Goal: Task Accomplishment & Management: Use online tool/utility

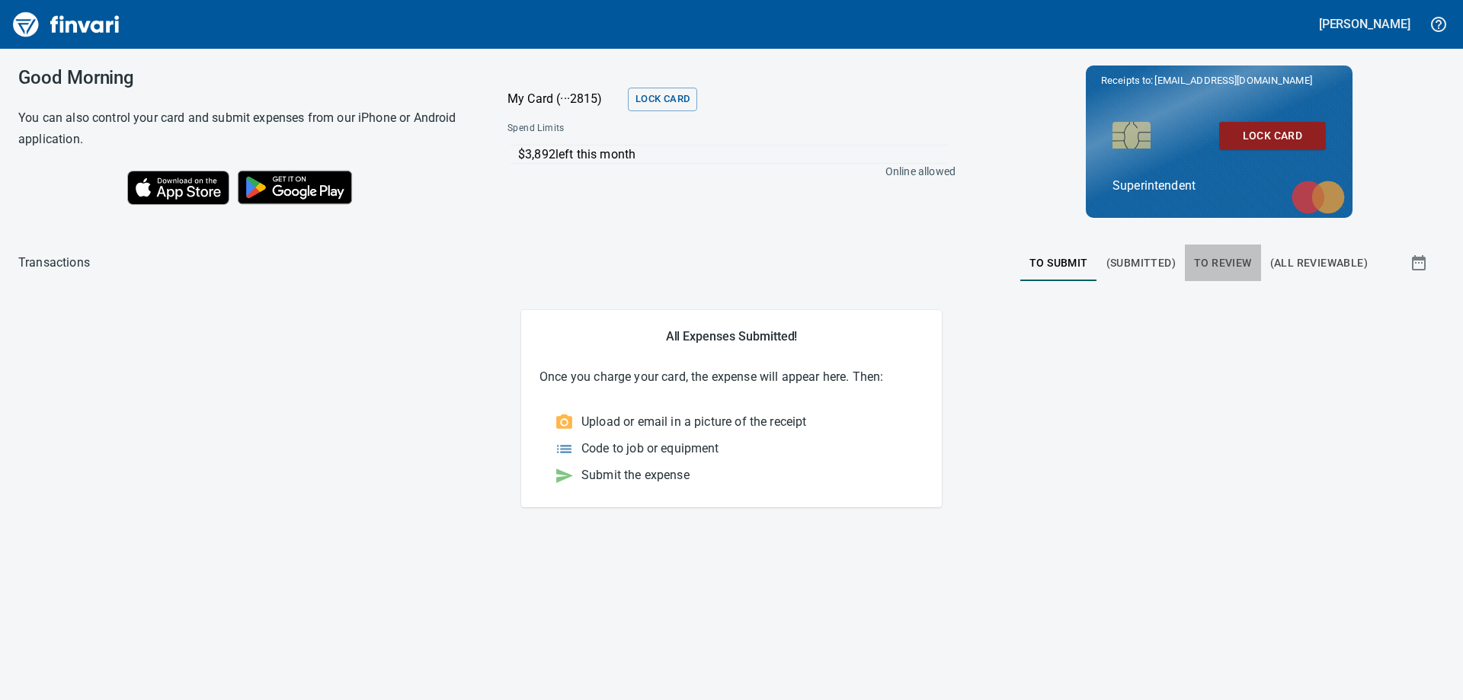
click at [1225, 261] on span "To Review" at bounding box center [1223, 263] width 58 height 19
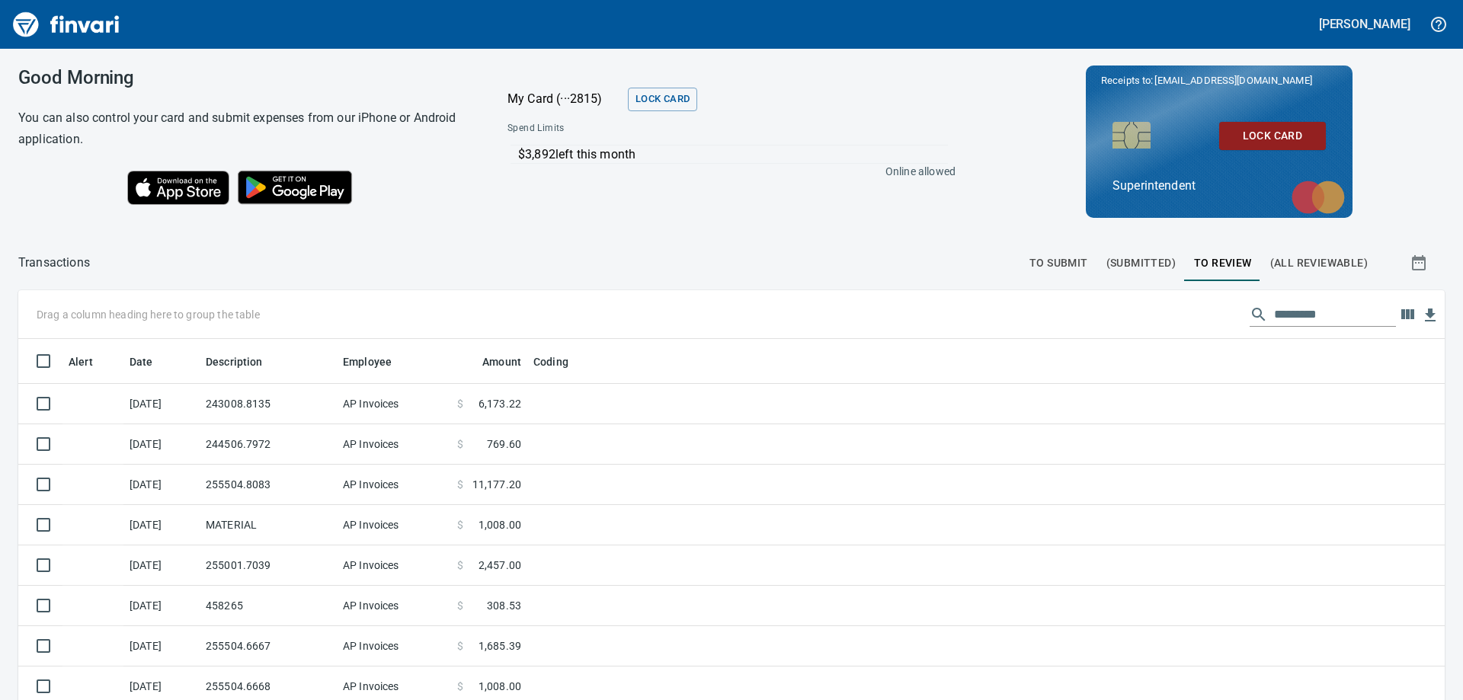
scroll to position [521, 1392]
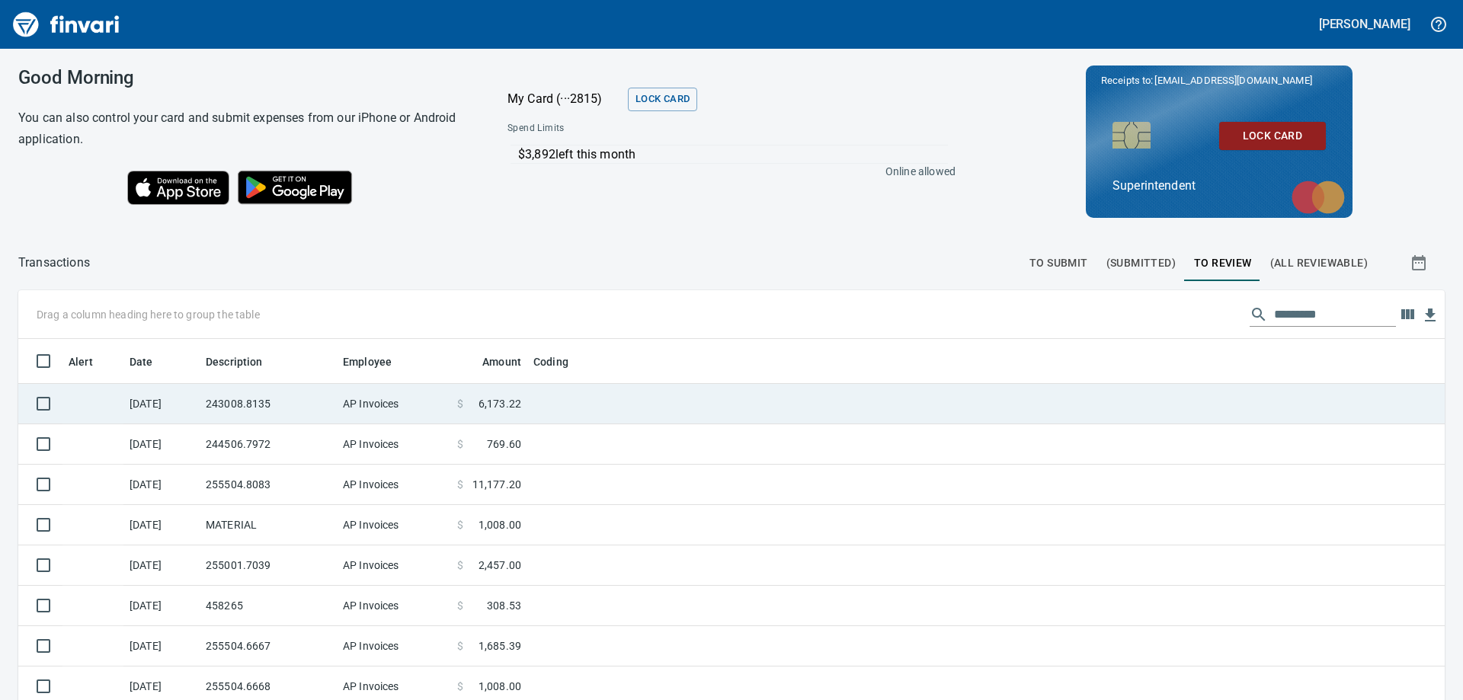
click at [350, 402] on td "AP Invoices" at bounding box center [394, 404] width 114 height 40
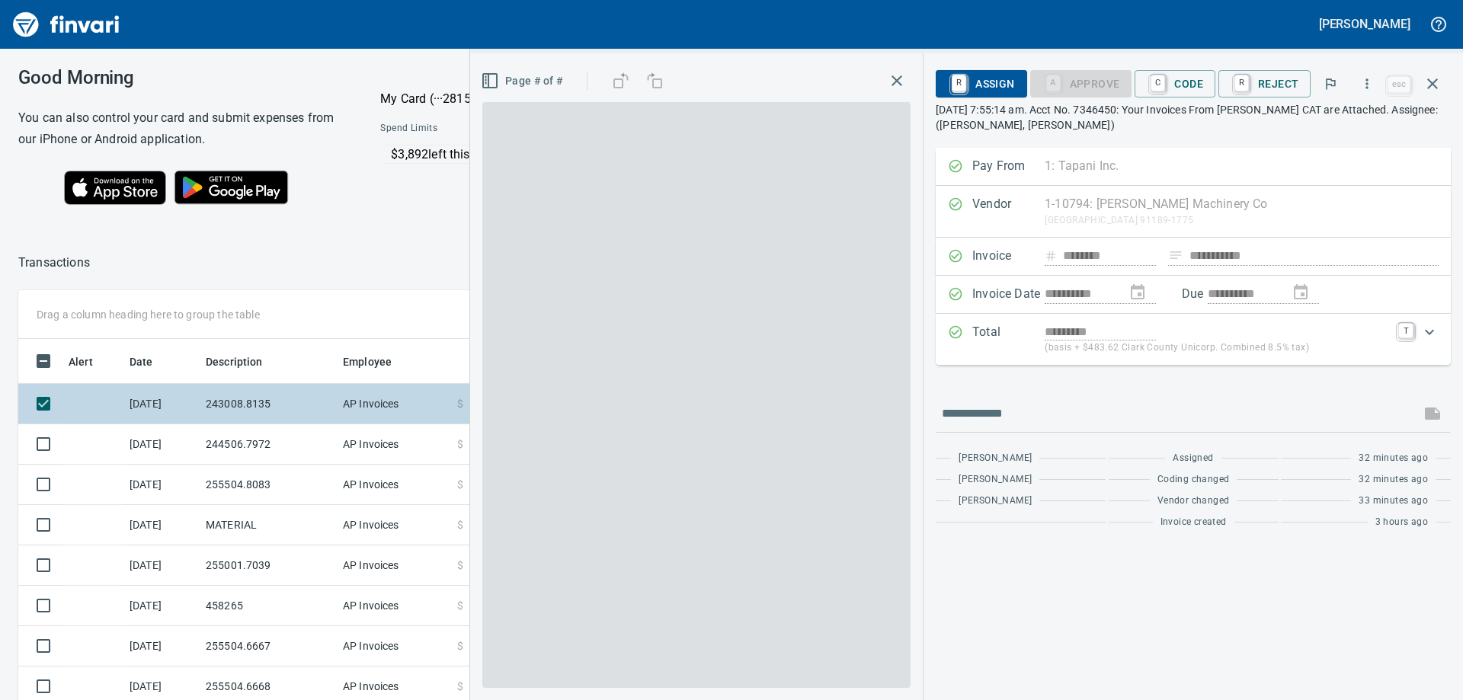
scroll to position [521, 1011]
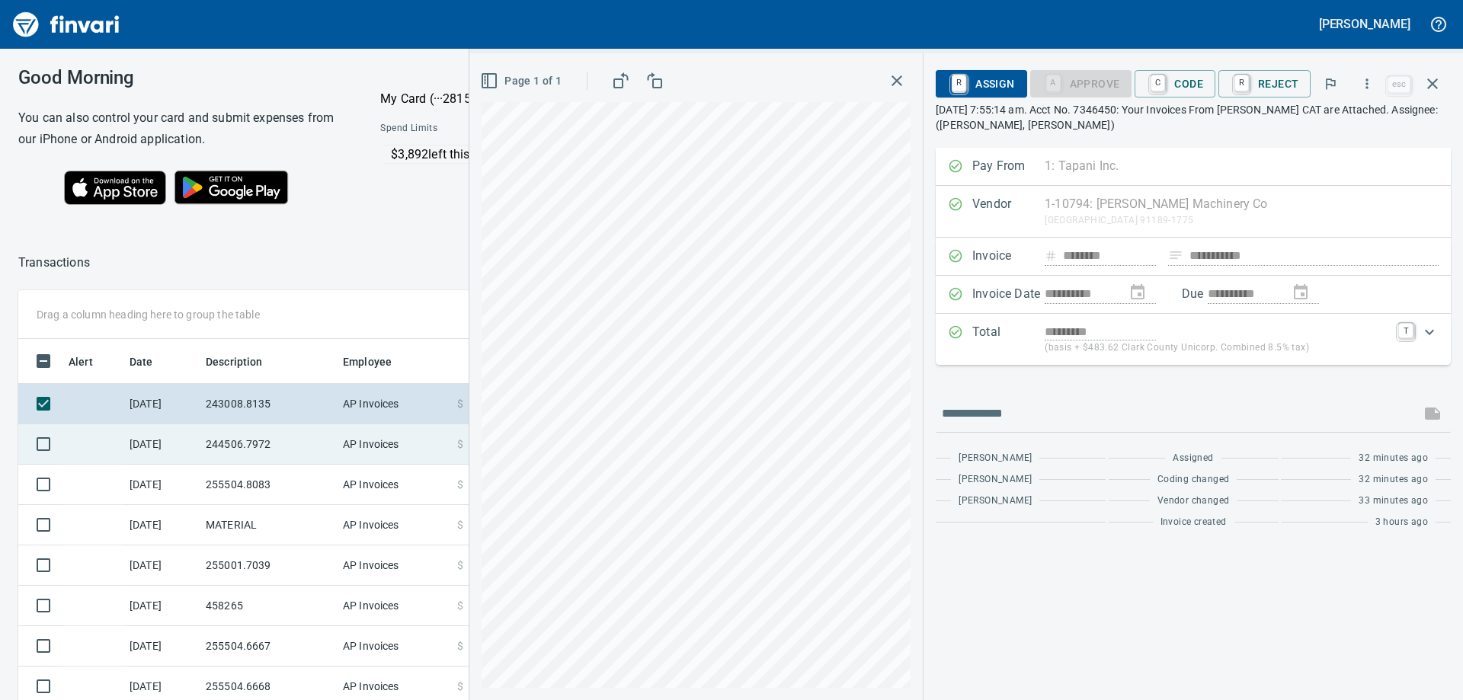
click at [243, 454] on td "244506.7972" at bounding box center [268, 444] width 137 height 40
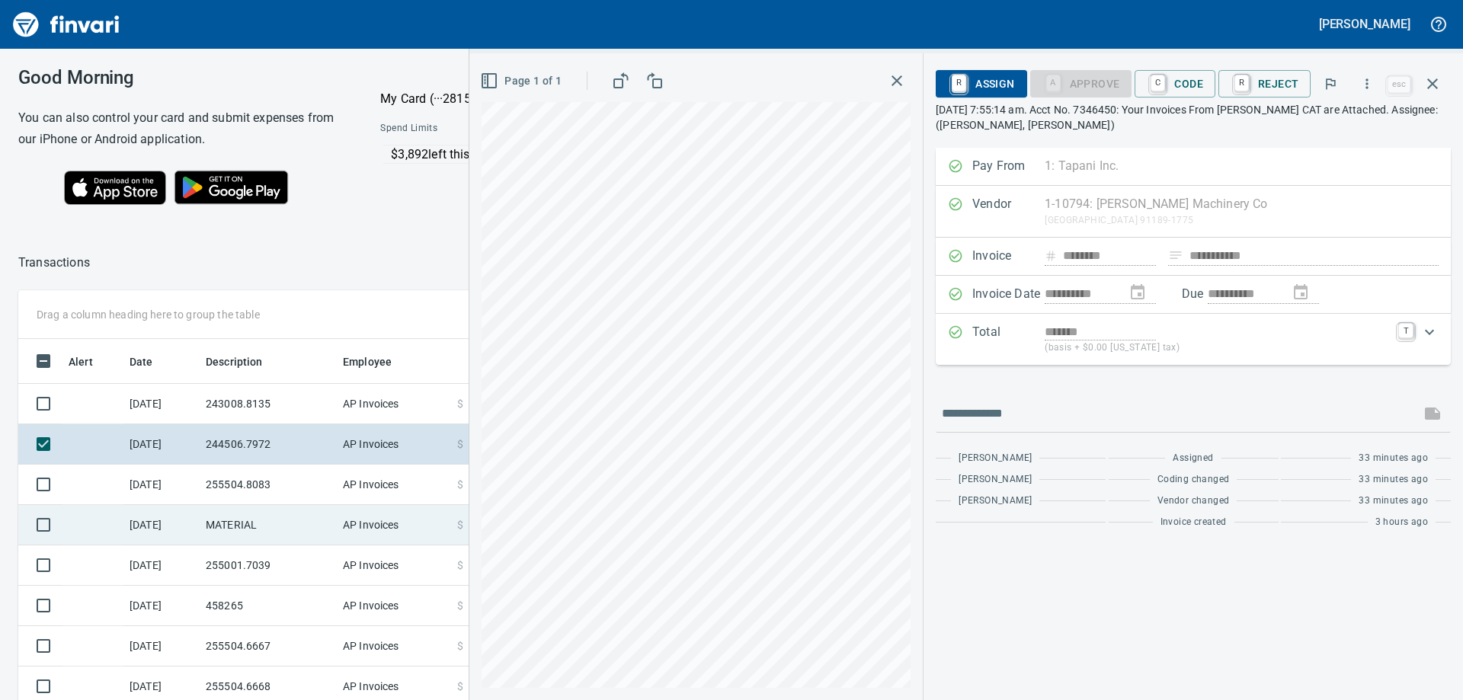
click at [262, 533] on td "MATERIAL" at bounding box center [268, 525] width 137 height 40
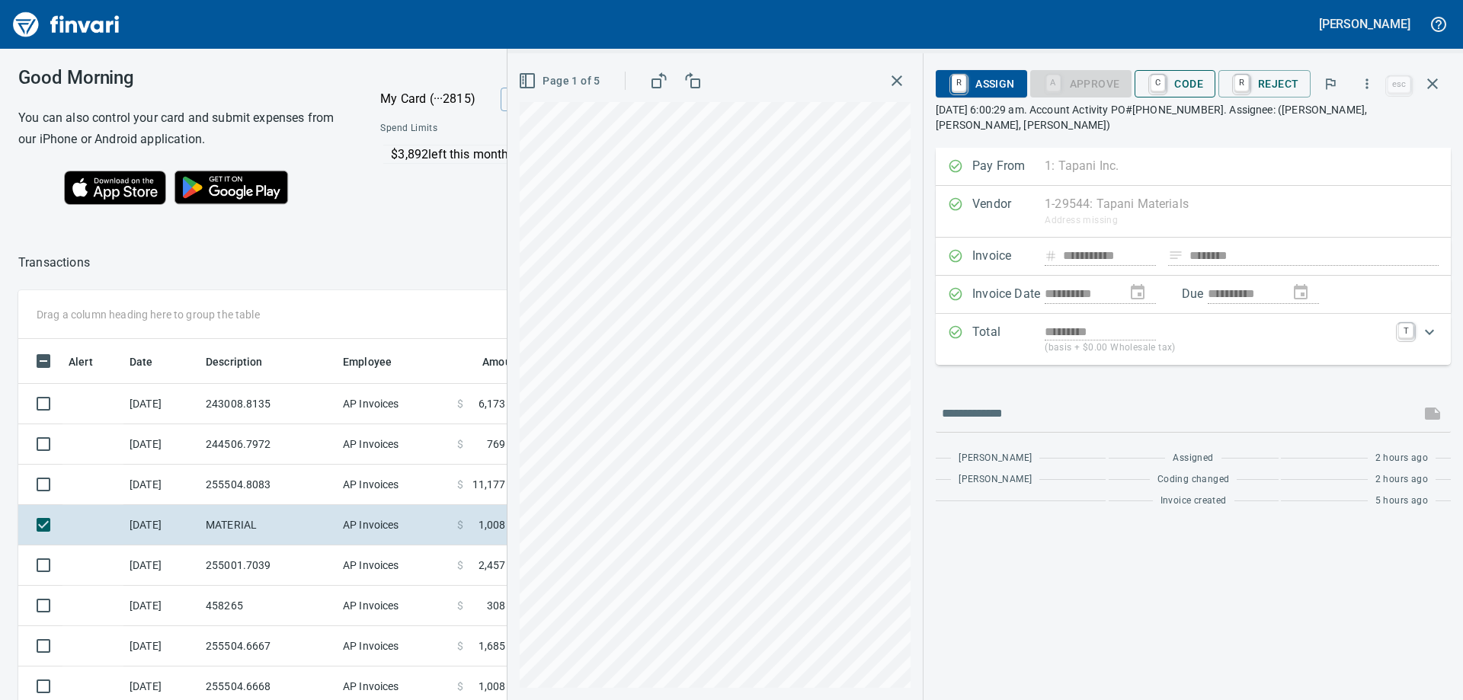
scroll to position [521, 1011]
click at [1187, 90] on span "C Code" at bounding box center [1175, 84] width 56 height 26
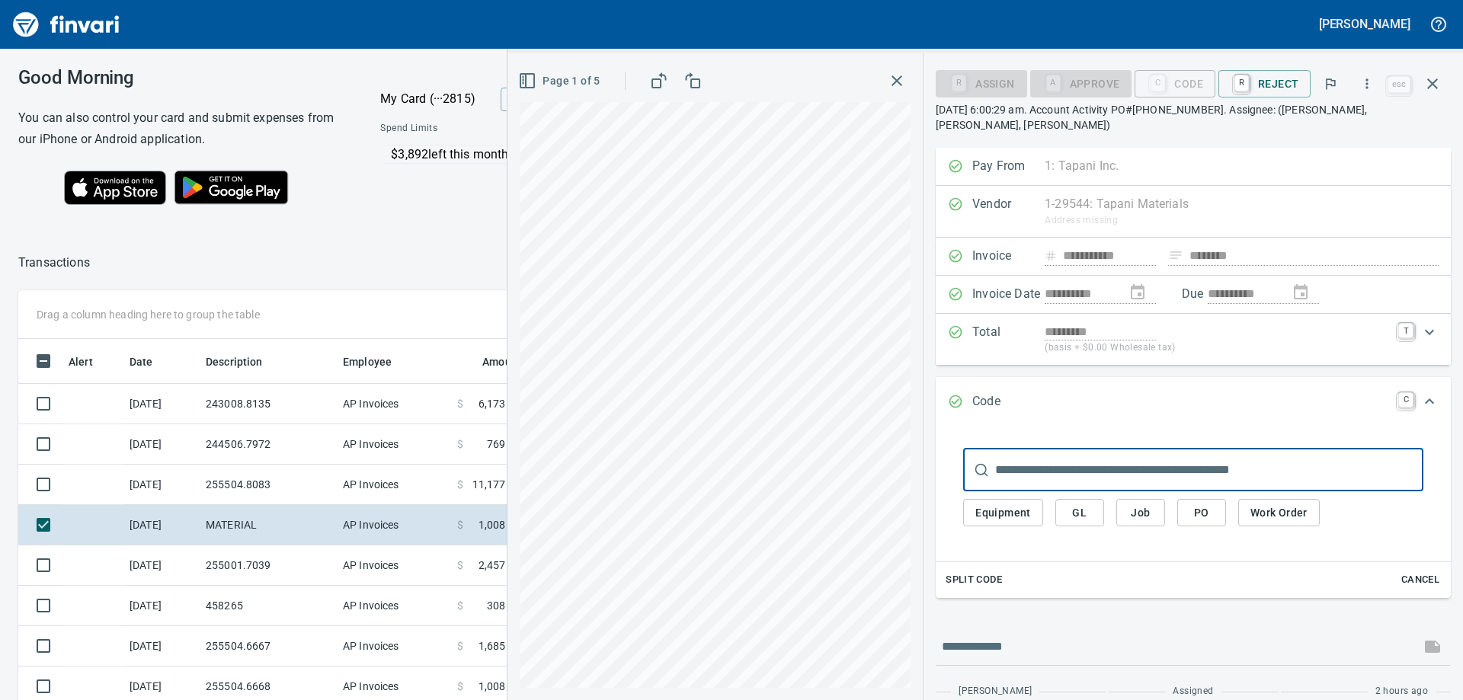
click at [1079, 504] on span "GL" at bounding box center [1079, 513] width 24 height 19
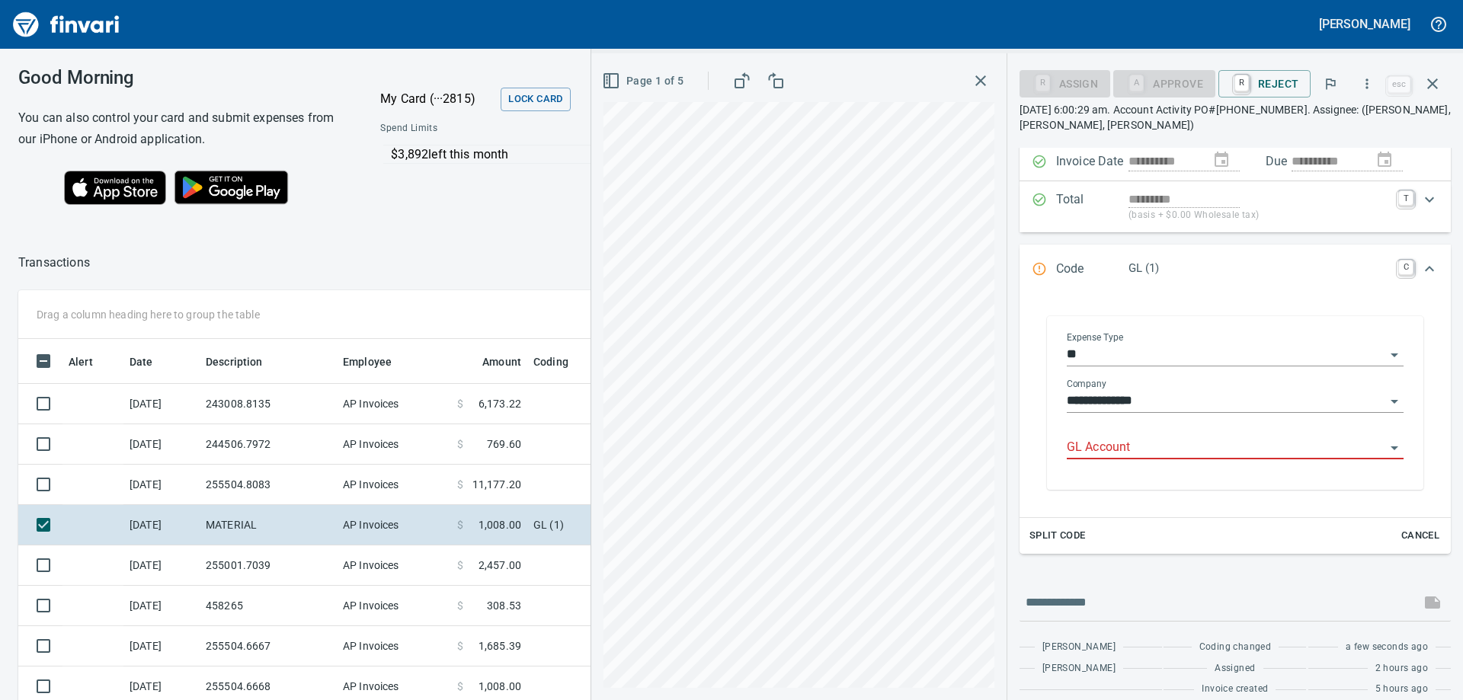
scroll to position [148, 0]
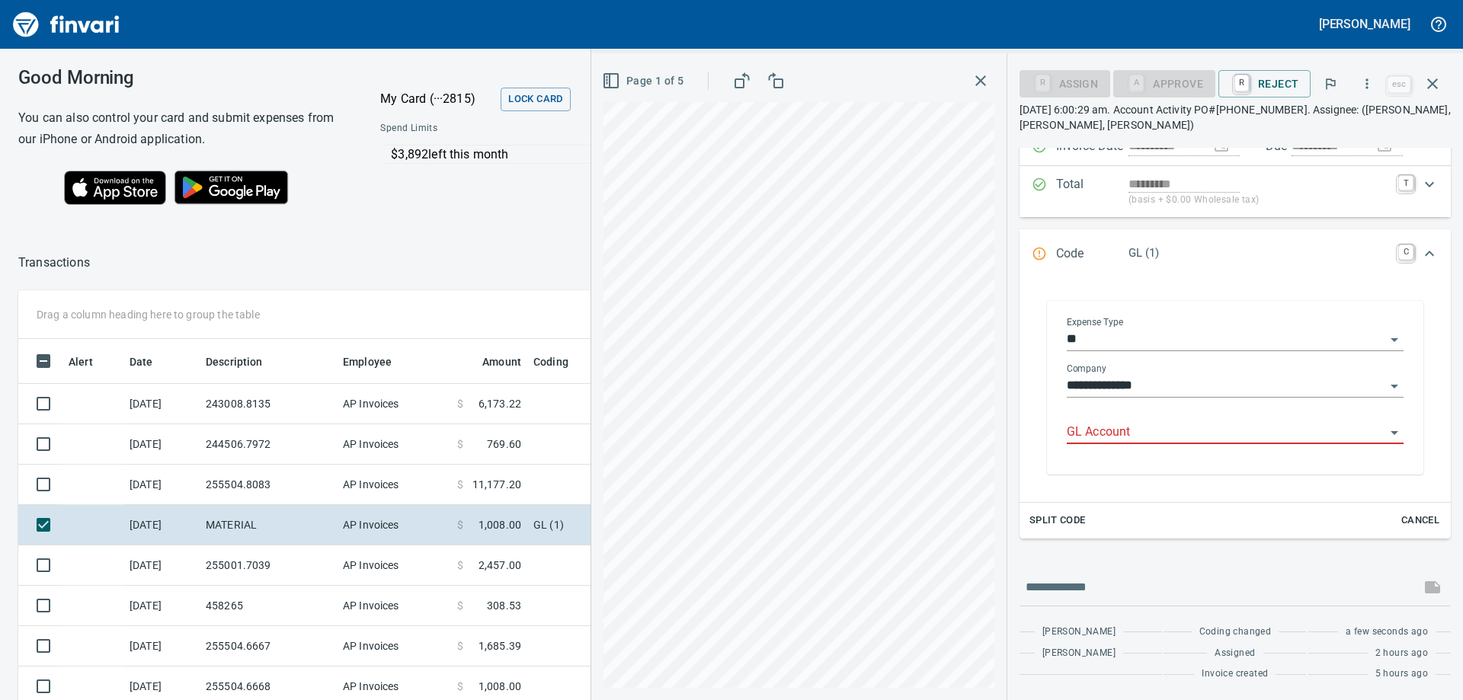
click at [1277, 382] on input "**********" at bounding box center [1226, 386] width 318 height 21
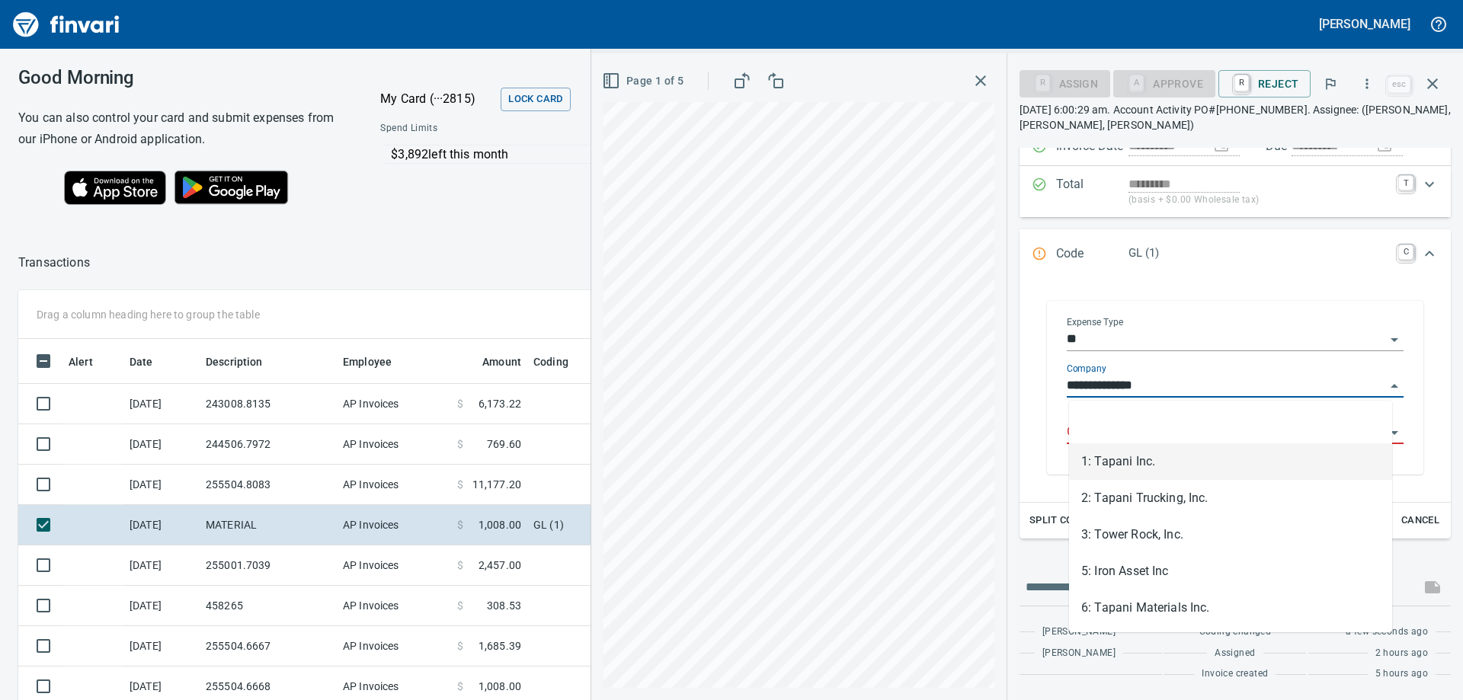
scroll to position [521, 1011]
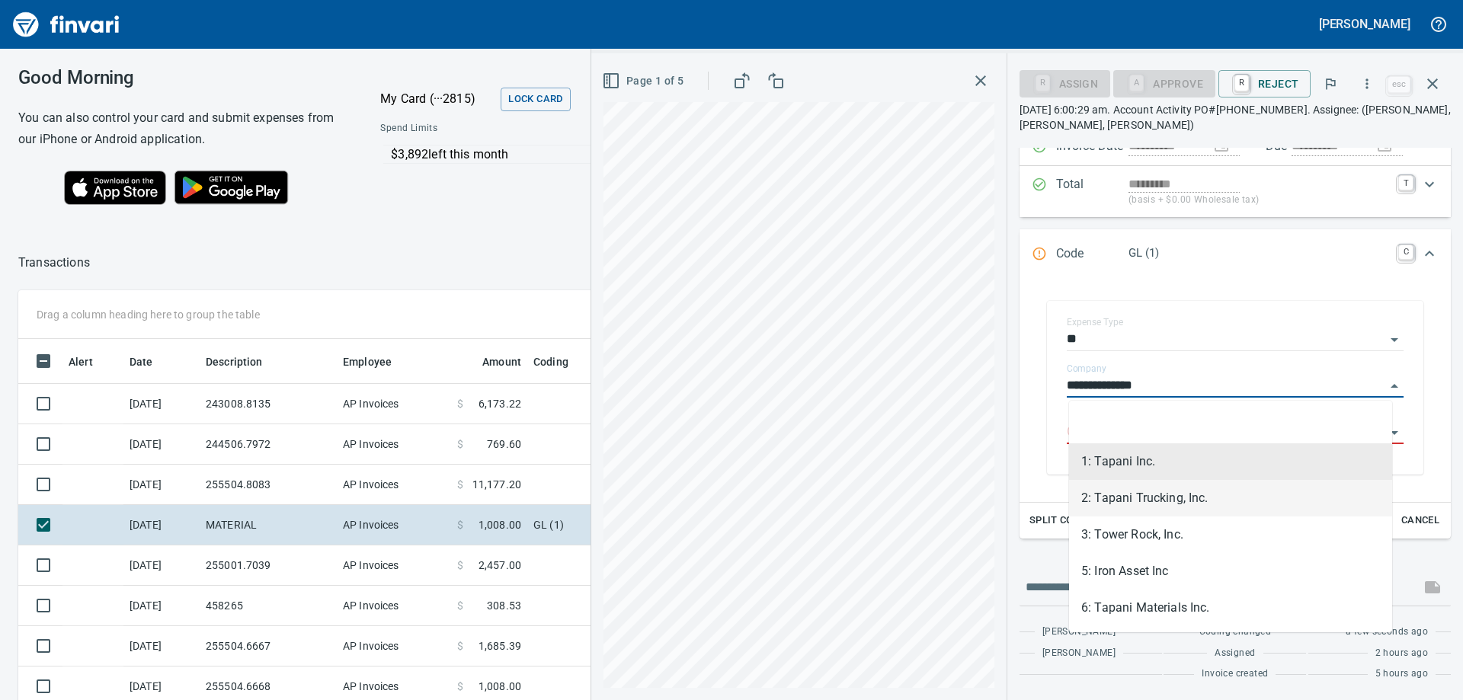
click at [1151, 494] on li "2: Tapani Trucking, Inc." at bounding box center [1230, 498] width 323 height 37
type input "**********"
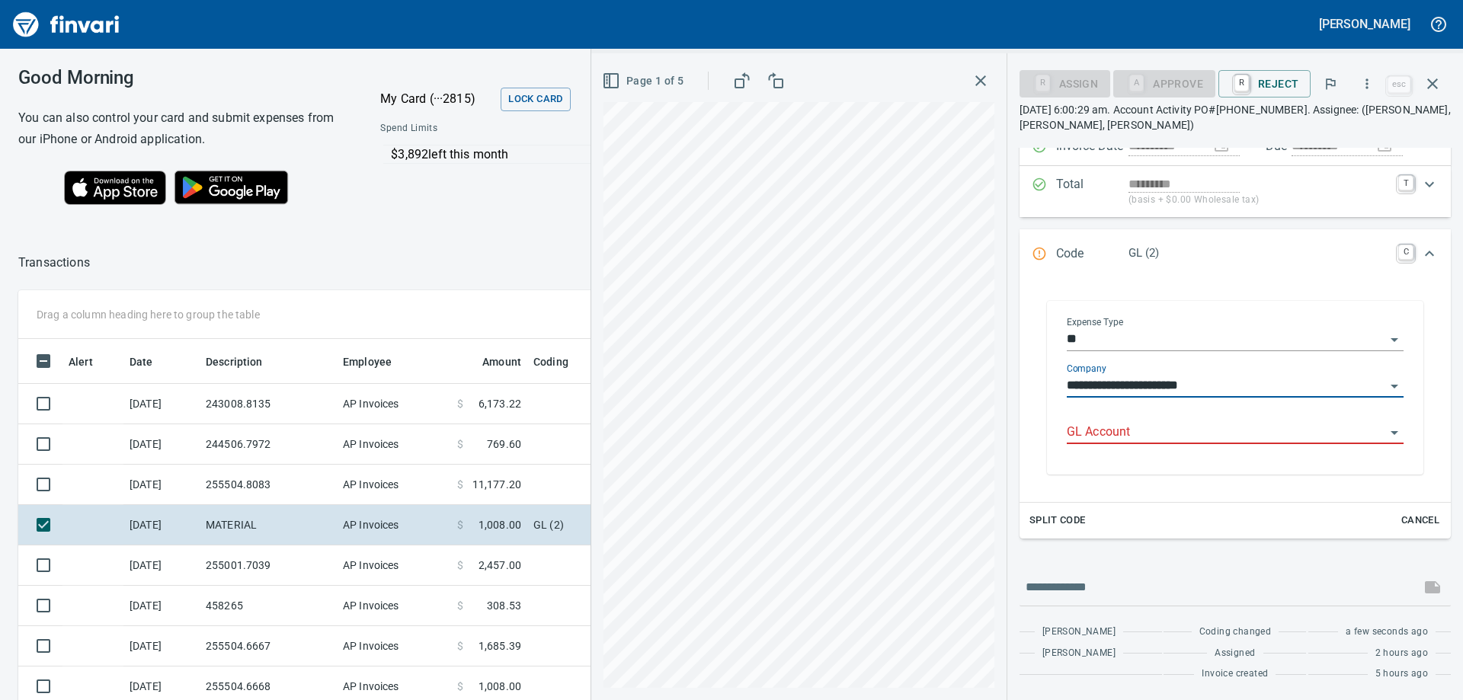
scroll to position [148, 0]
click at [1385, 431] on icon "Open" at bounding box center [1394, 433] width 18 height 18
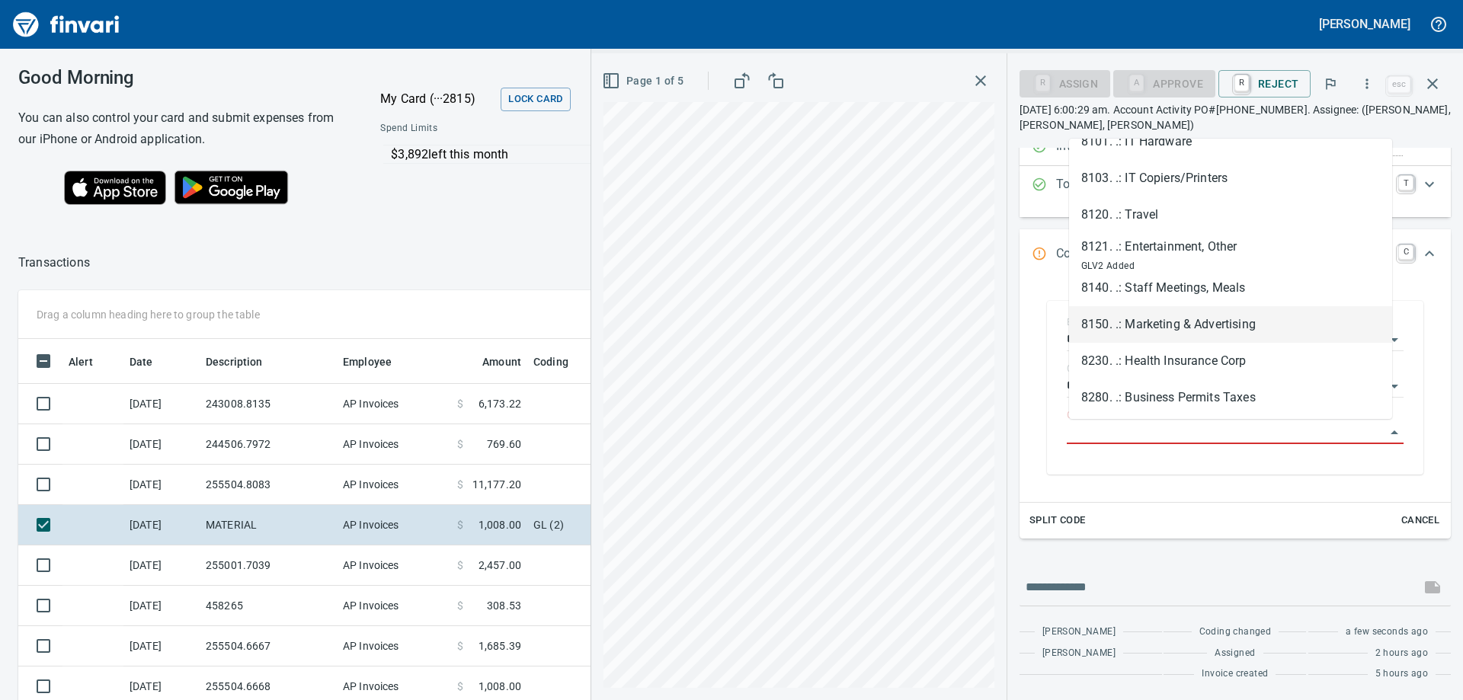
scroll to position [573, 0]
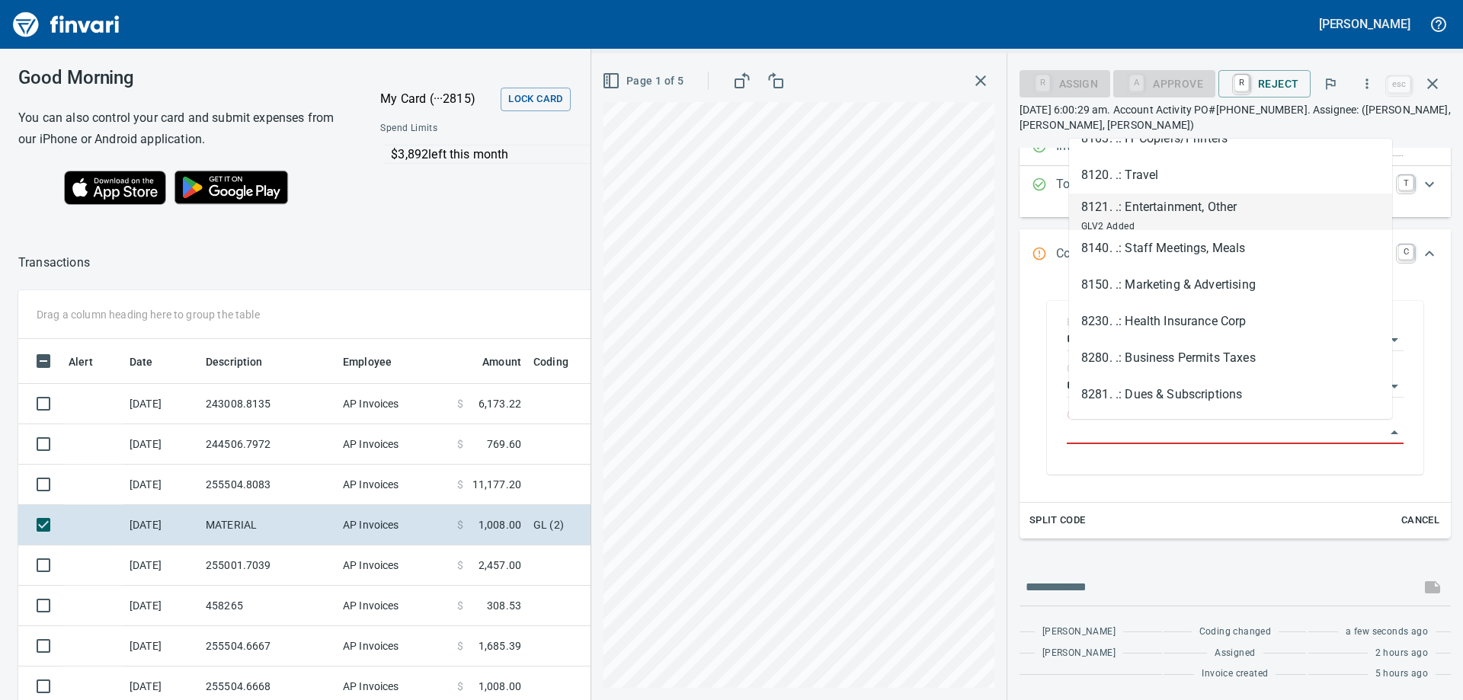
click at [979, 80] on icon "button" at bounding box center [980, 81] width 18 height 18
